Goal: Task Accomplishment & Management: Manage account settings

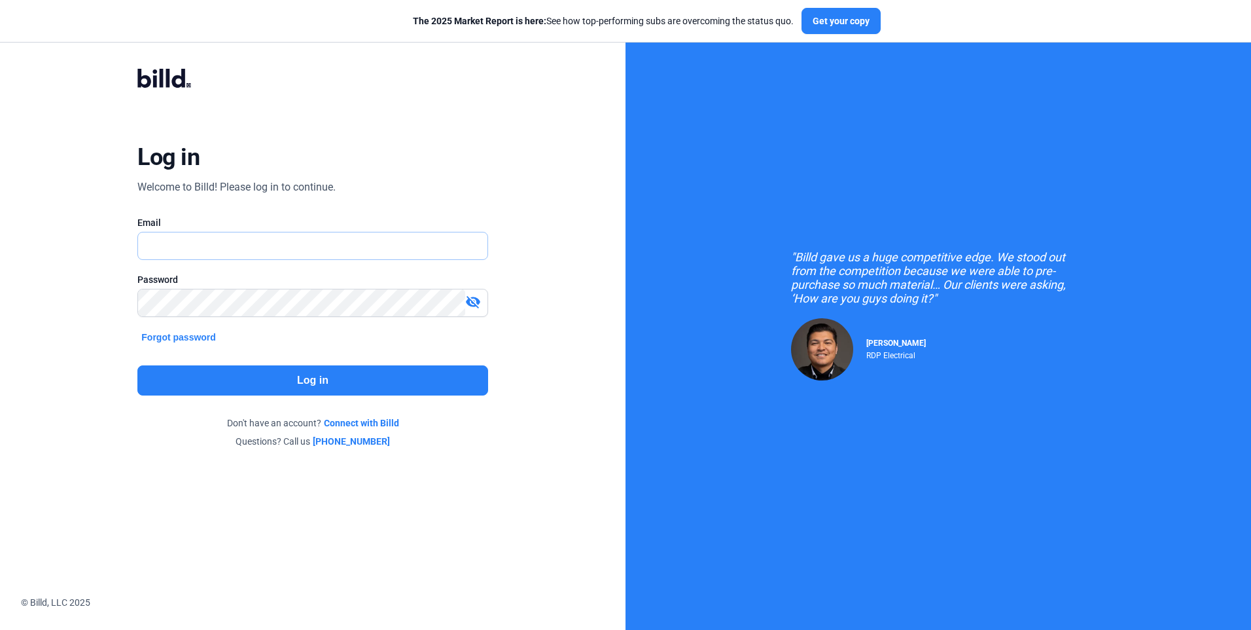
type input "[EMAIL_ADDRESS][DOMAIN_NAME]"
click at [308, 381] on button "Log in" at bounding box center [312, 380] width 350 height 30
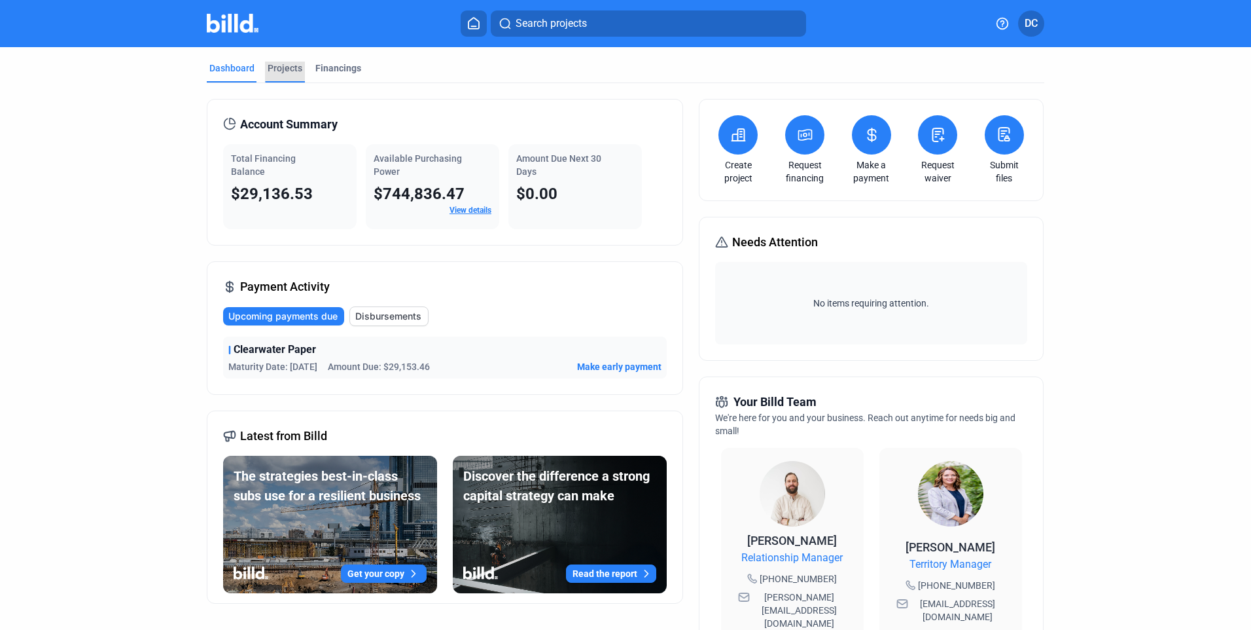
click at [288, 69] on div "Projects" at bounding box center [285, 68] width 35 height 13
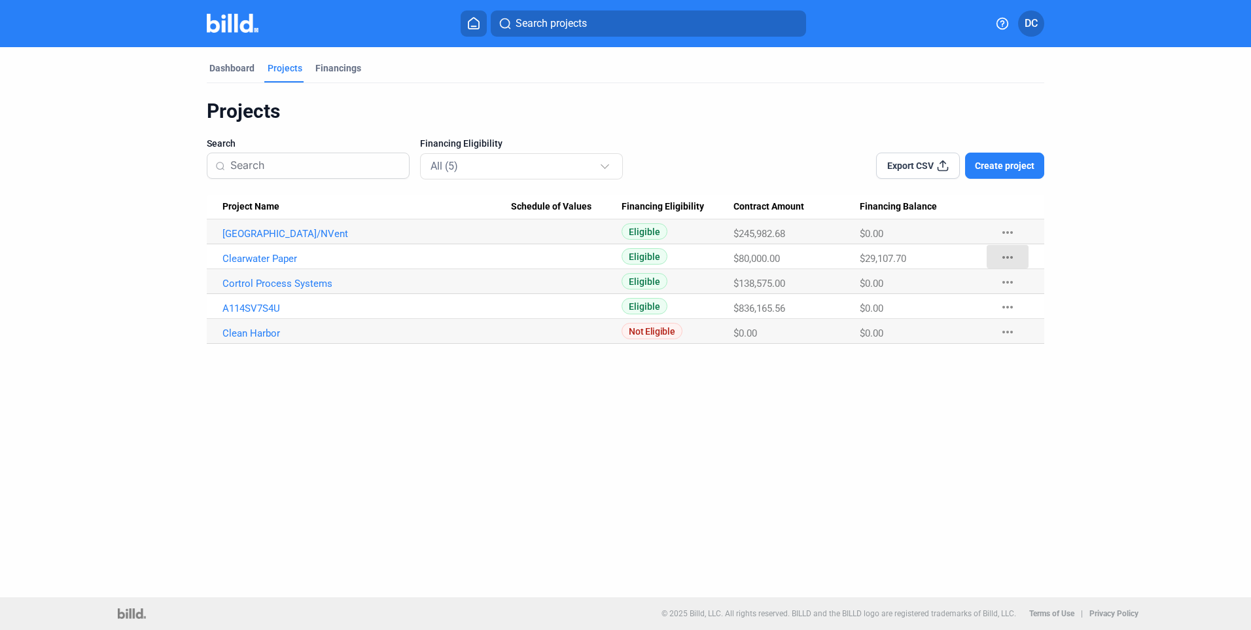
click at [1010, 255] on mat-icon "more_horiz" at bounding box center [1008, 257] width 16 height 16
click at [288, 258] on div at bounding box center [625, 315] width 1251 height 630
click at [288, 258] on link "Clearwater Paper" at bounding box center [366, 259] width 289 height 12
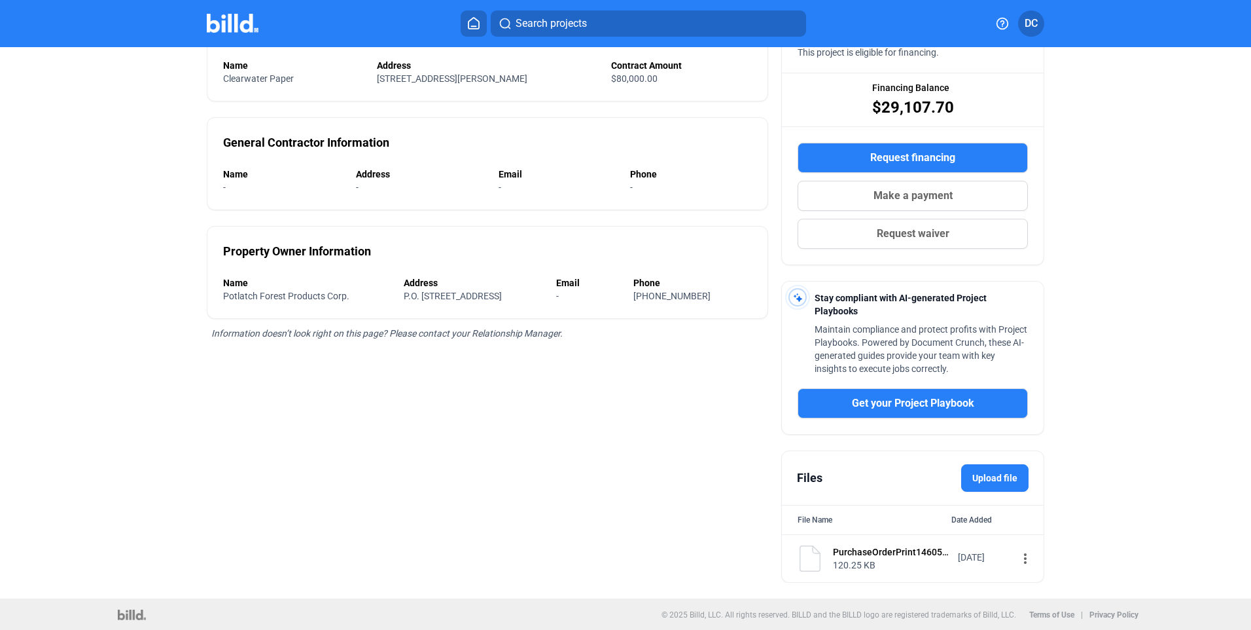
scroll to position [149, 0]
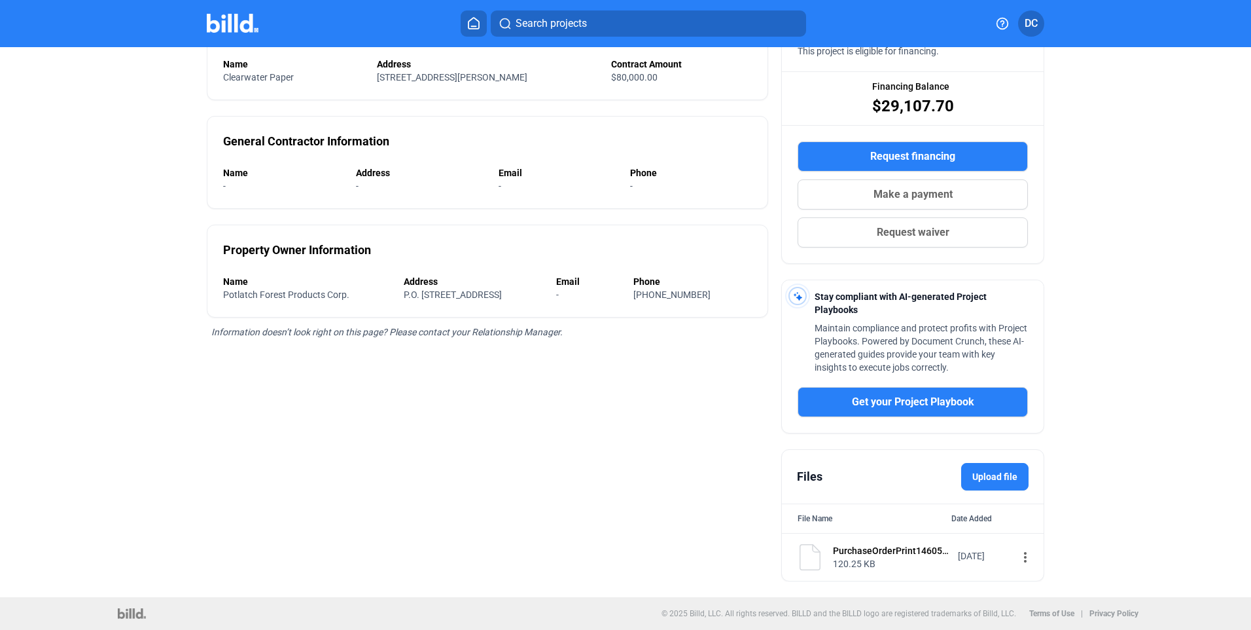
click at [991, 474] on label "Upload file" at bounding box center [994, 476] width 67 height 27
click at [0, 0] on input "Upload file" at bounding box center [0, 0] width 0 height 0
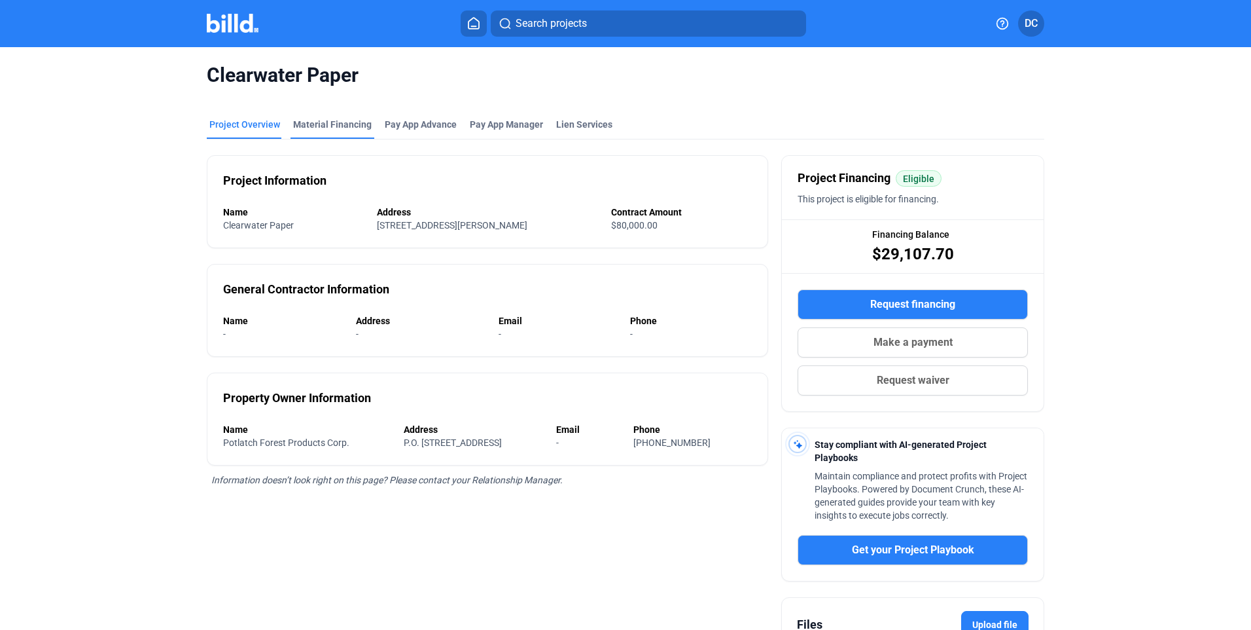
click at [332, 122] on div "Material Financing" at bounding box center [332, 124] width 79 height 13
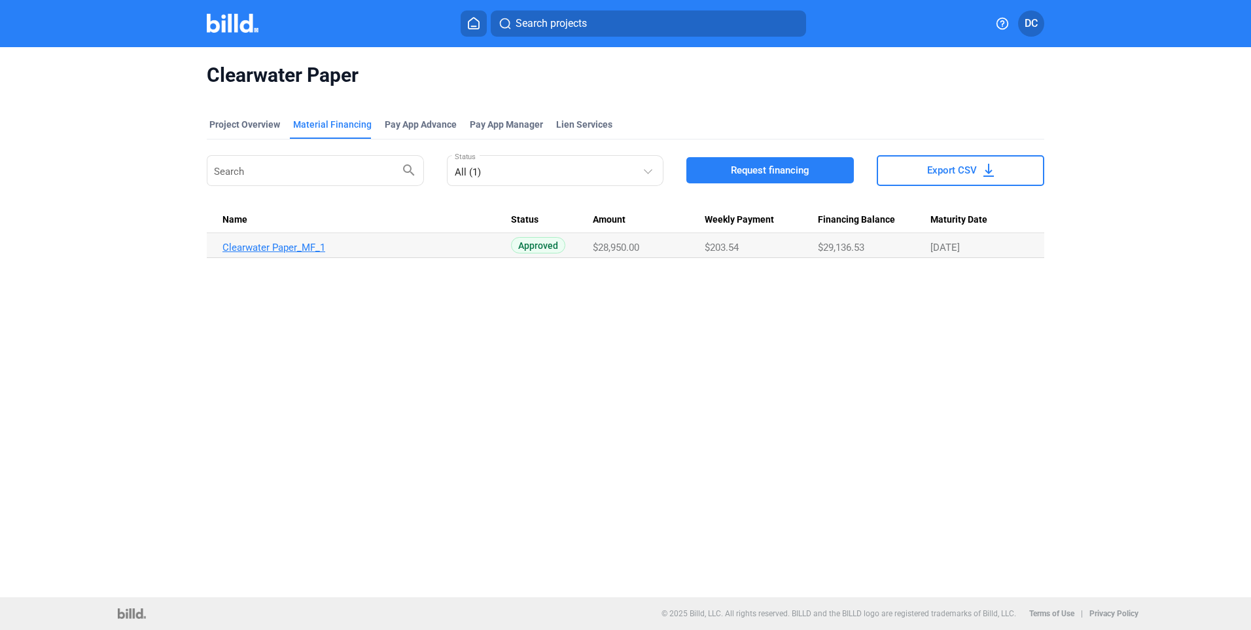
click at [310, 246] on link "Clearwater Paper_MF_1" at bounding box center [366, 247] width 289 height 12
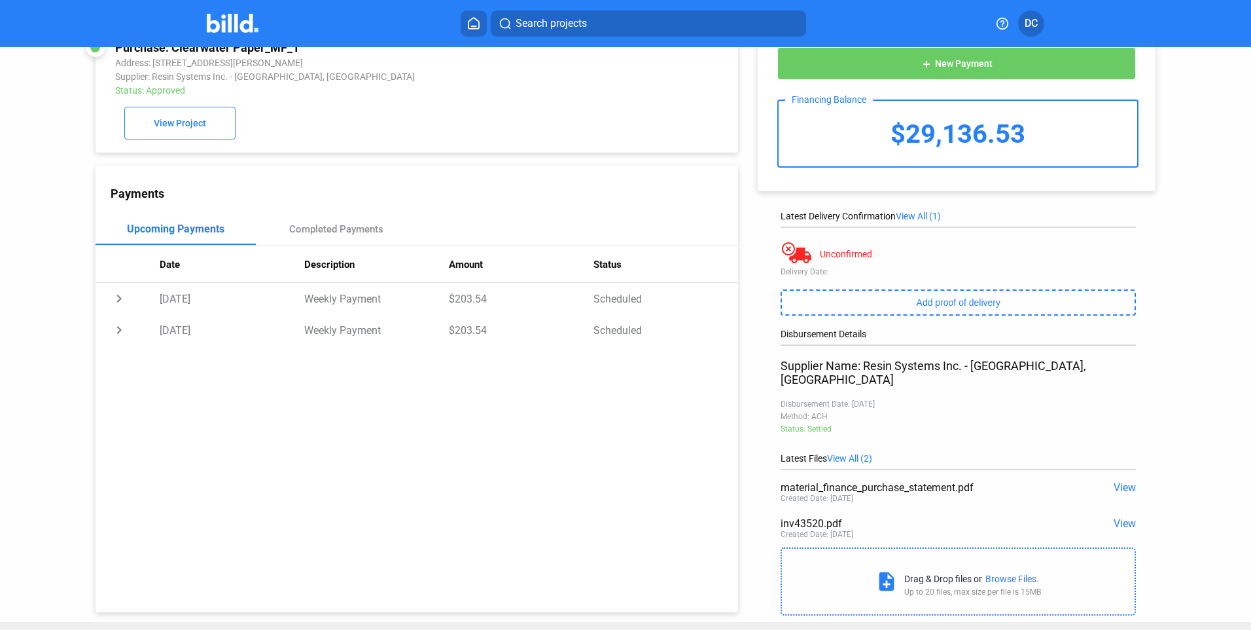
scroll to position [50, 0]
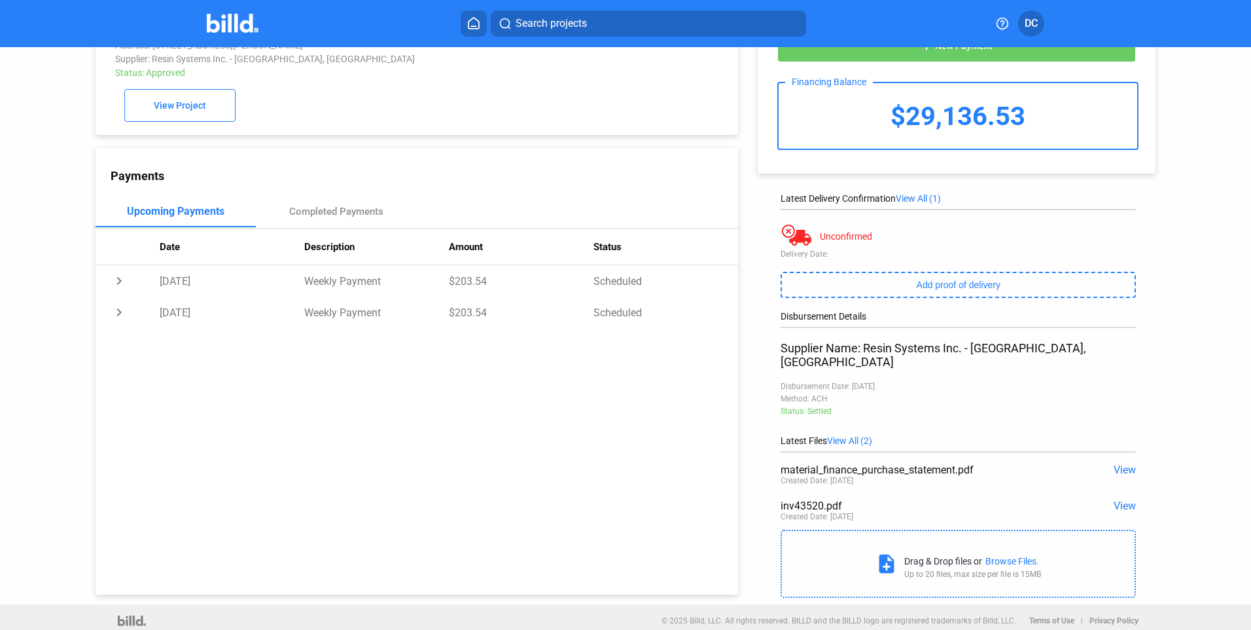
click at [849, 435] on span "View All (2)" at bounding box center [849, 440] width 45 height 10
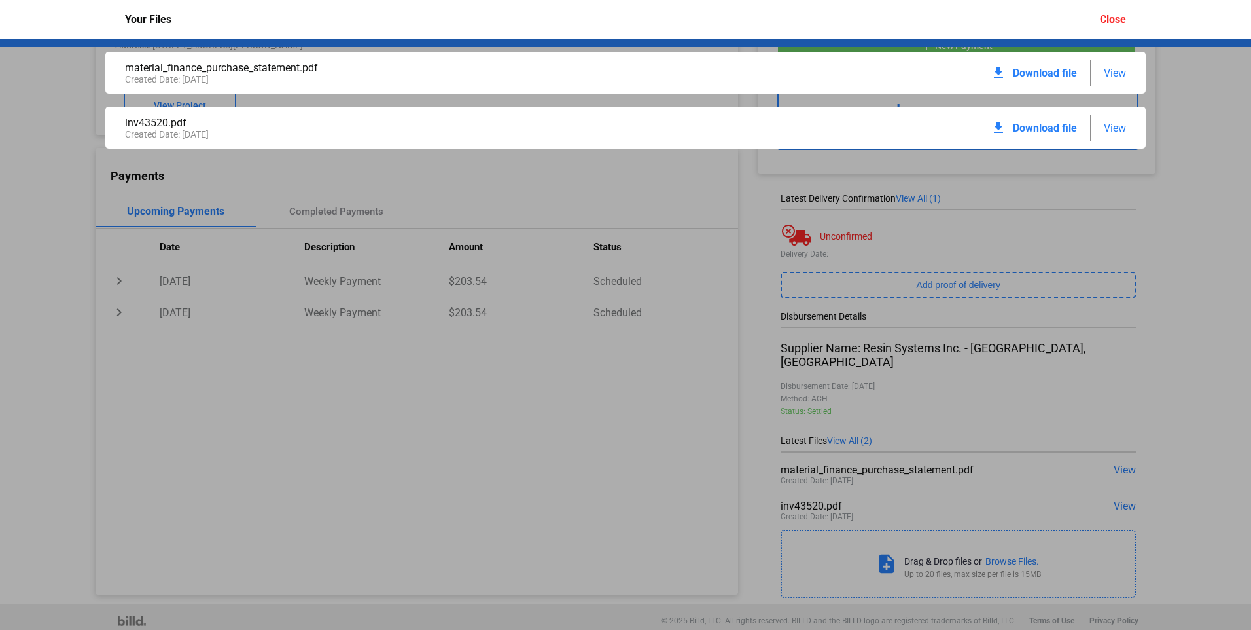
click at [1117, 128] on span "View" at bounding box center [1115, 128] width 22 height 12
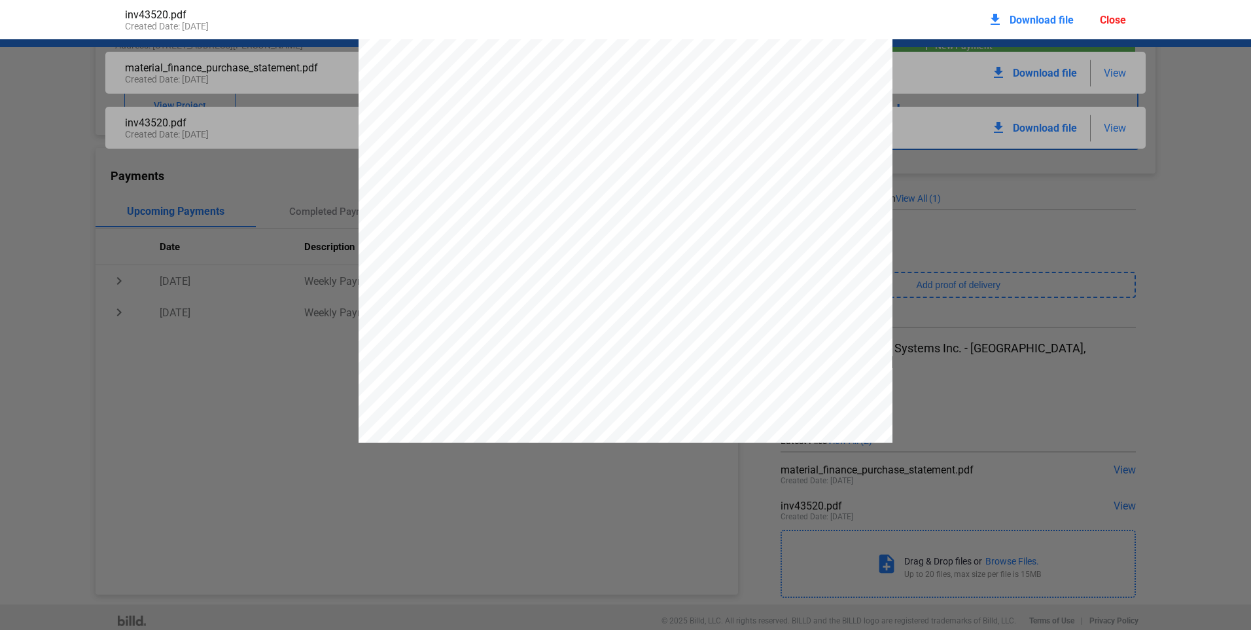
scroll to position [0, 0]
click at [1211, 98] on div at bounding box center [625, 385] width 1251 height 691
click at [1108, 16] on div "Close" at bounding box center [1113, 20] width 26 height 12
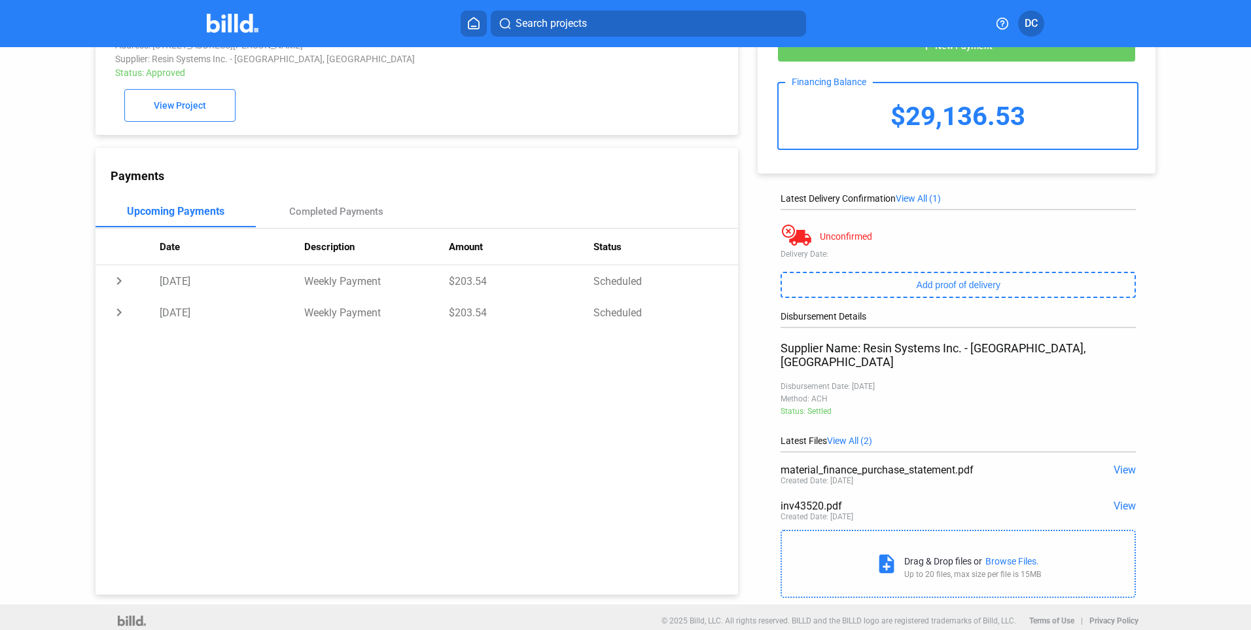
click at [846, 435] on span "View All (2)" at bounding box center [849, 440] width 45 height 10
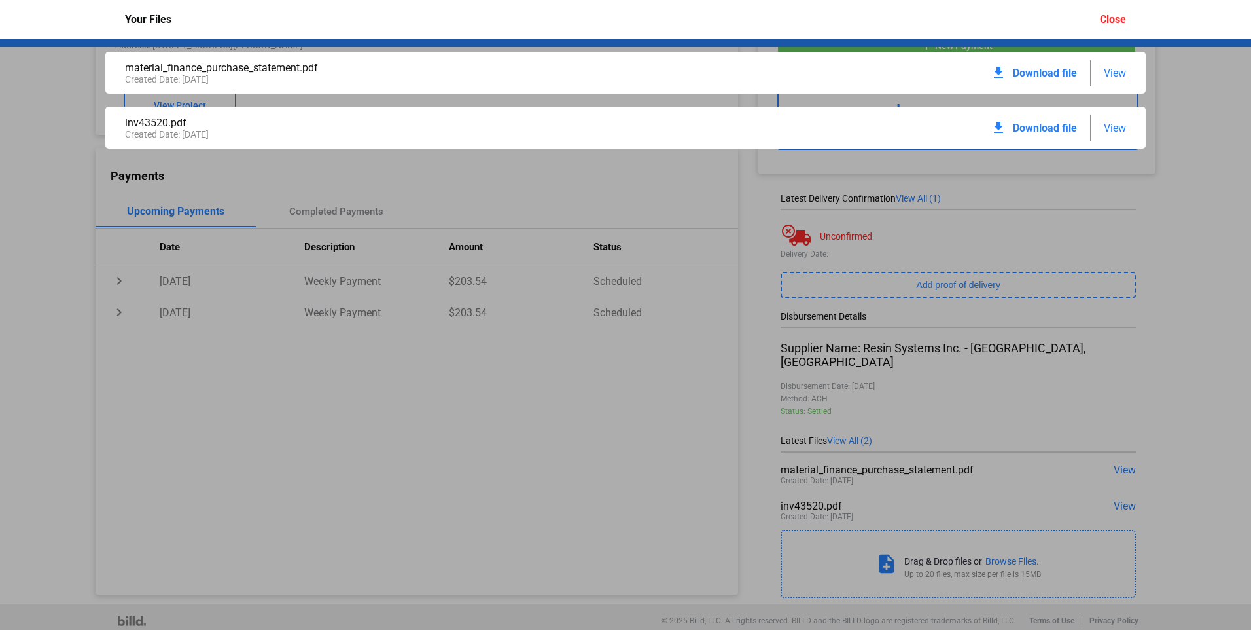
click at [1117, 72] on span "View" at bounding box center [1115, 73] width 22 height 12
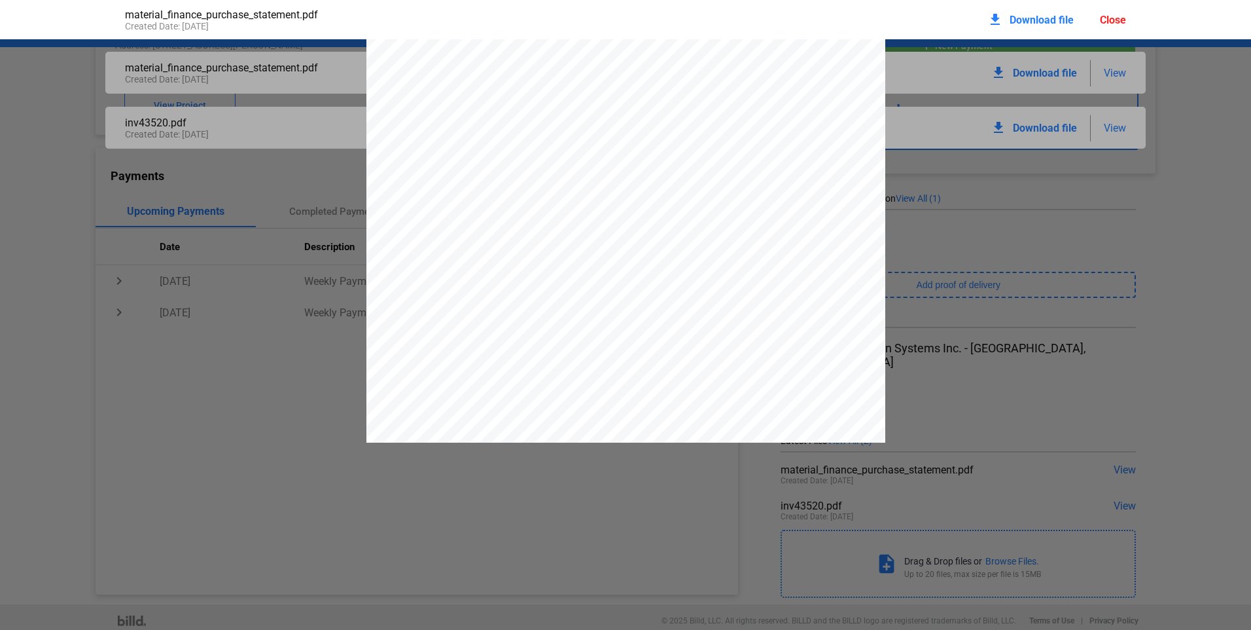
scroll to position [1047, 0]
click at [1112, 19] on div "Close" at bounding box center [1113, 20] width 26 height 12
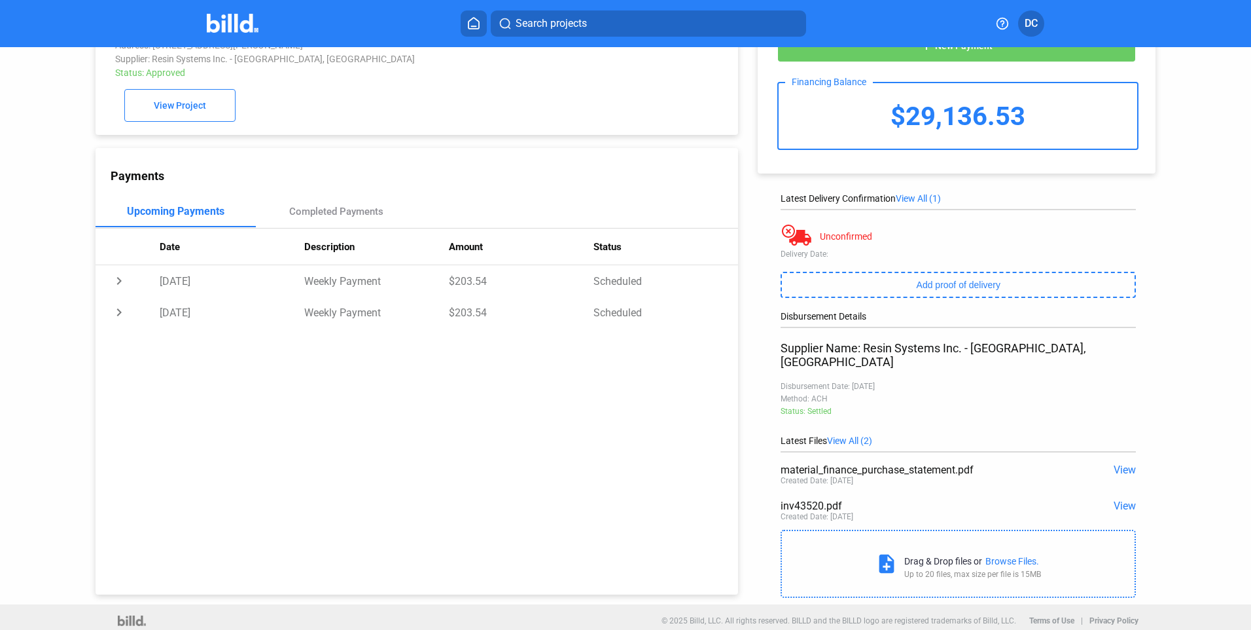
click at [993, 556] on div "Browse Files." at bounding box center [1013, 561] width 54 height 10
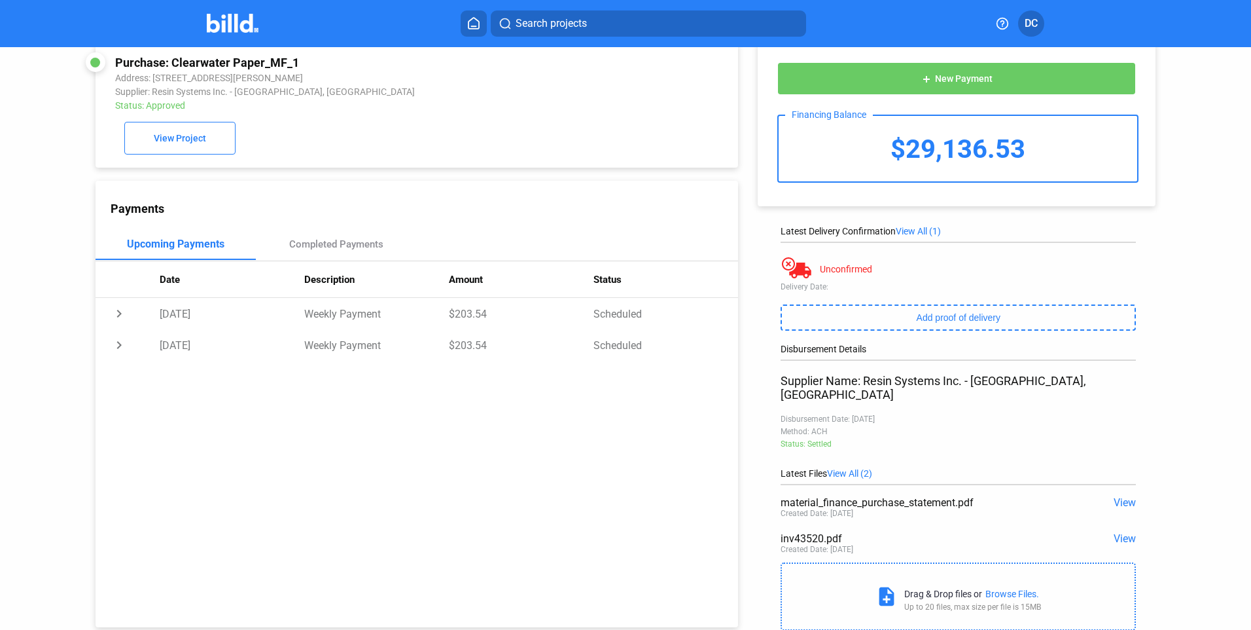
scroll to position [0, 0]
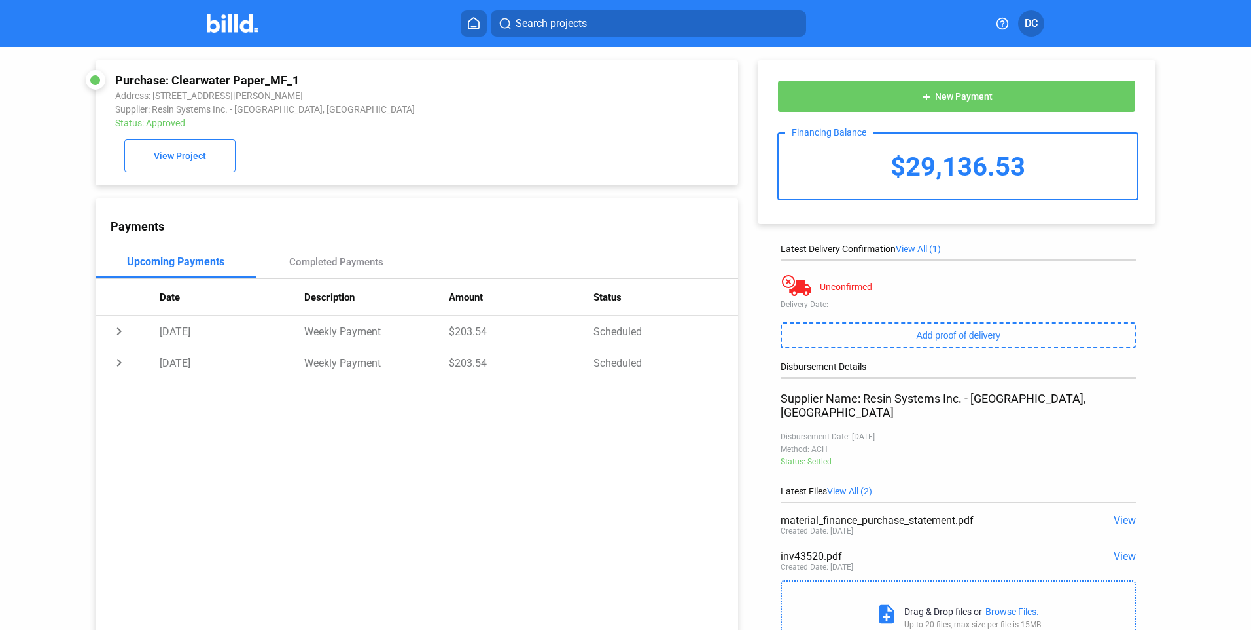
click at [917, 249] on span "View All (1)" at bounding box center [918, 248] width 45 height 10
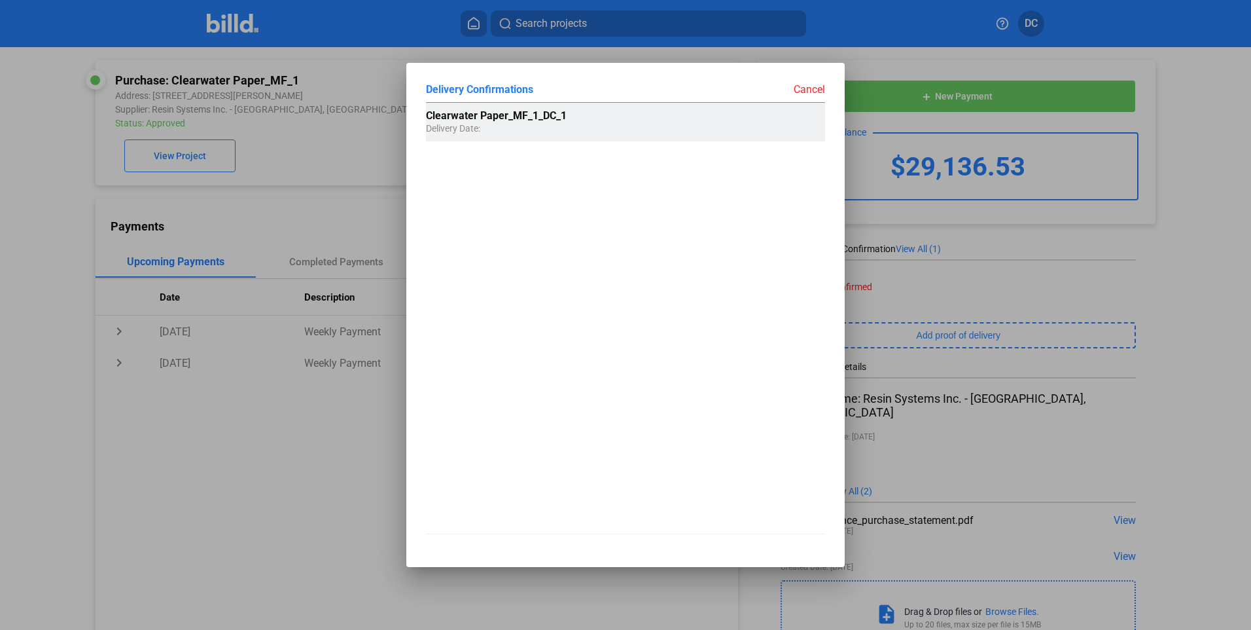
click at [478, 119] on span "Delivery Date:" at bounding box center [453, 122] width 54 height 24
click at [756, 125] on div "Clearwater Paper_MF_1_DC_1 Delivery Date:" at bounding box center [625, 122] width 399 height 39
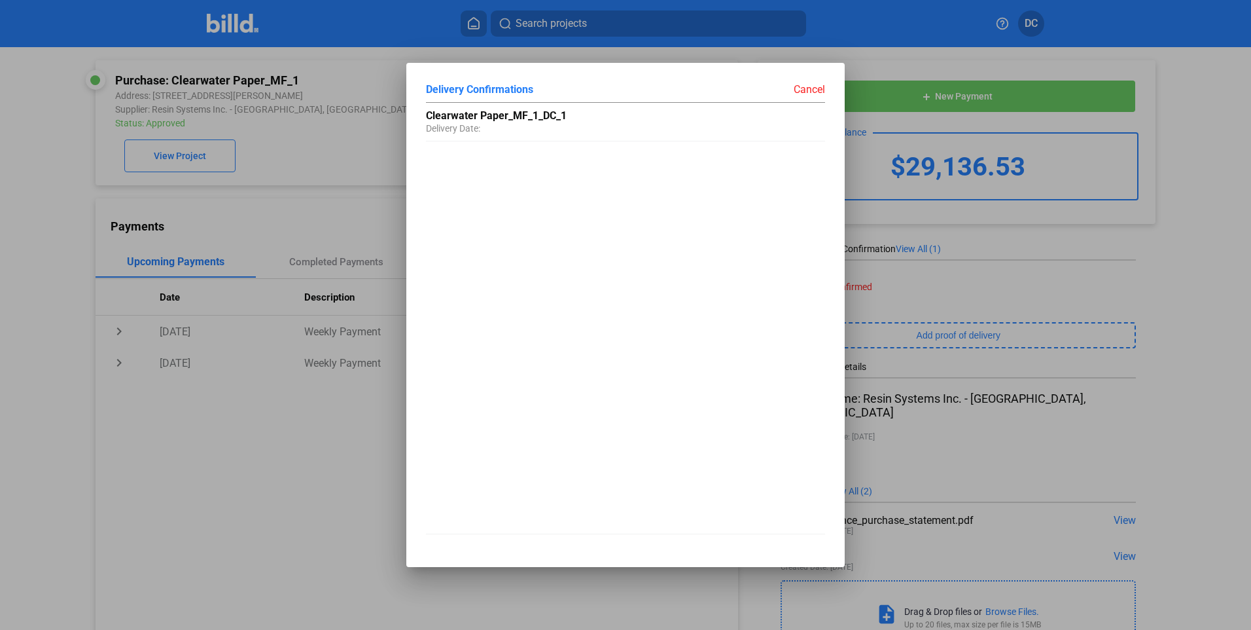
click at [816, 90] on div "Cancel" at bounding box center [726, 88] width 200 height 13
